Goal: Navigation & Orientation: Find specific page/section

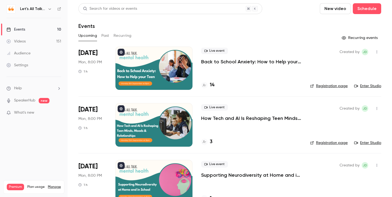
click at [49, 9] on icon "button" at bounding box center [50, 9] width 4 height 4
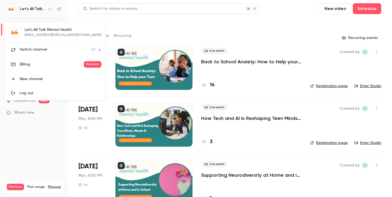
click at [38, 51] on span "Switch channel" at bounding box center [33, 50] width 27 height 6
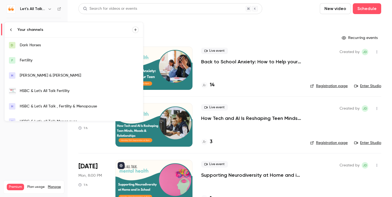
scroll to position [1, 0]
click at [51, 89] on div "HSBC & Let's All Talk Fertility" at bounding box center [79, 89] width 119 height 5
